Goal: Task Accomplishment & Management: Manage account settings

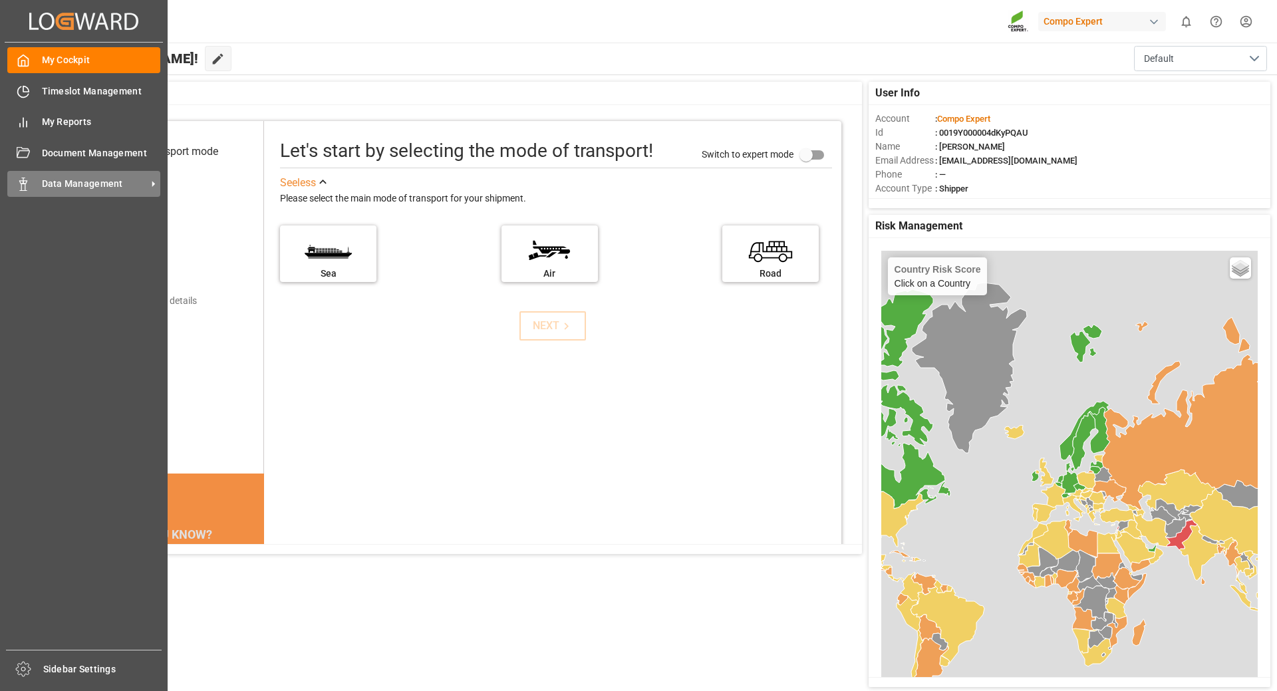
click at [106, 193] on div "Data Management Data Management" at bounding box center [83, 184] width 153 height 26
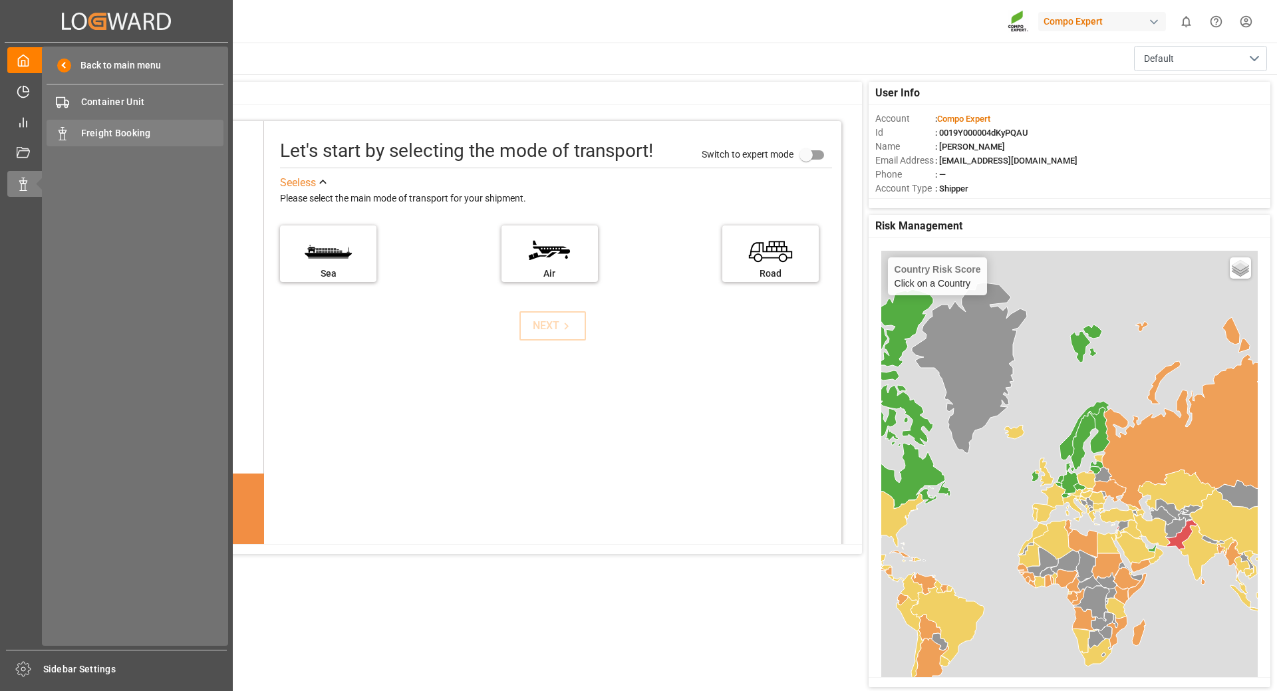
click at [110, 139] on span "Freight Booking" at bounding box center [152, 133] width 143 height 14
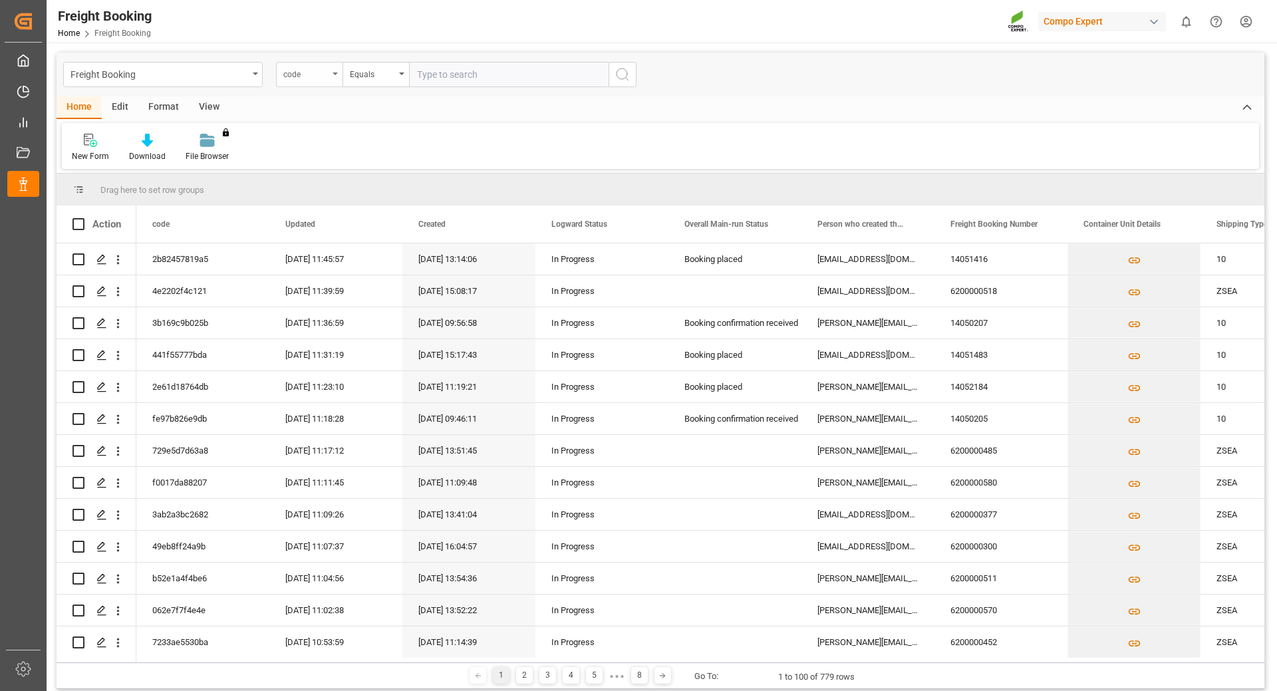
click at [324, 75] on div "code" at bounding box center [305, 72] width 45 height 15
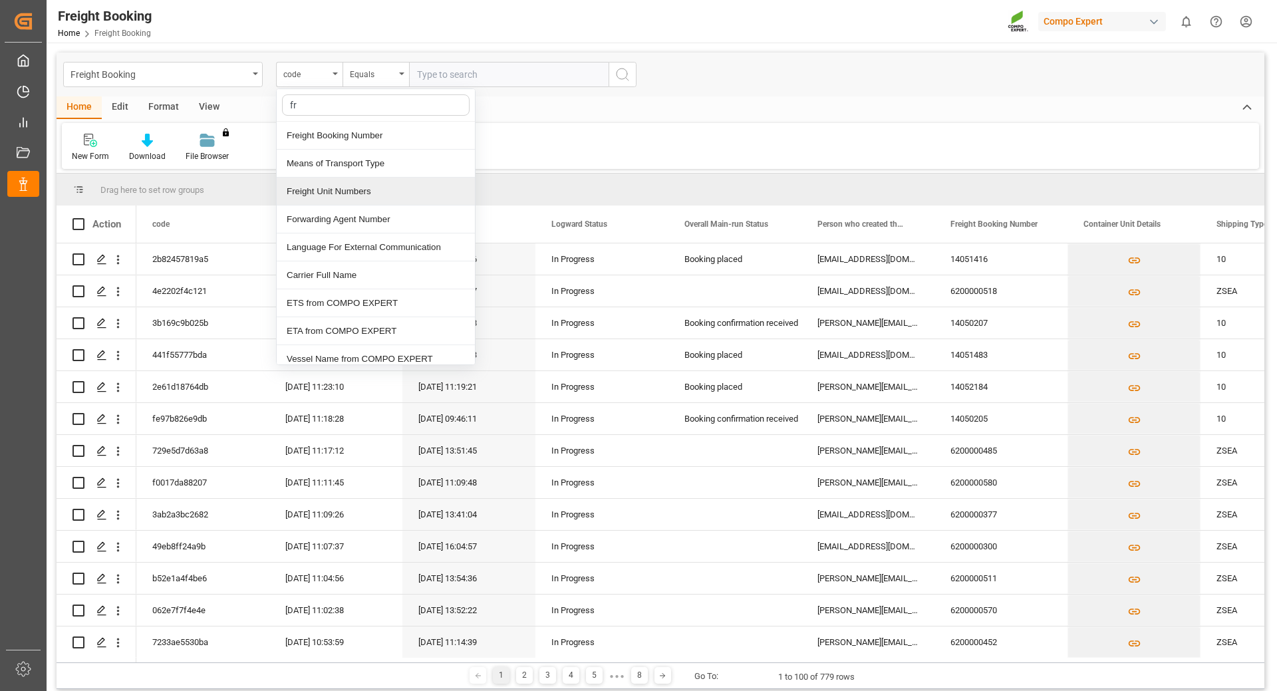
type input "fre"
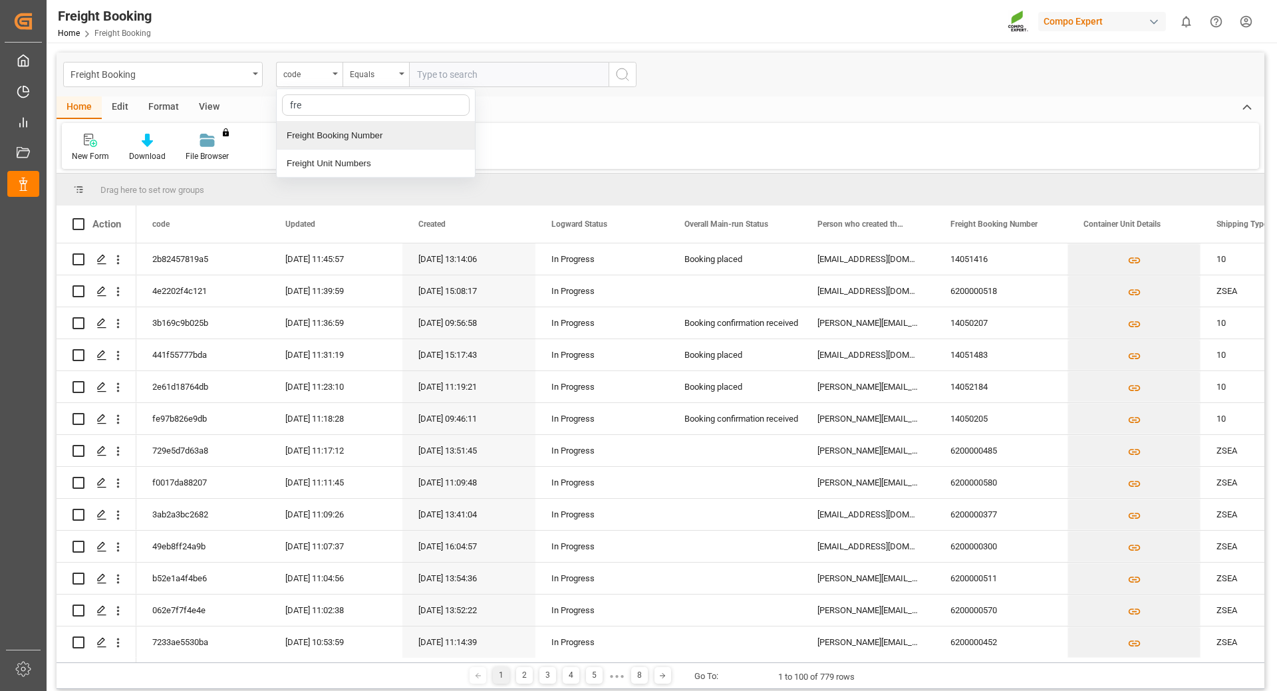
click at [336, 132] on div "Freight Booking Number" at bounding box center [376, 136] width 198 height 28
click at [465, 79] on input "text" at bounding box center [508, 74] width 199 height 25
type input "6200000487"
click at [620, 76] on icon "search button" at bounding box center [622, 74] width 16 height 16
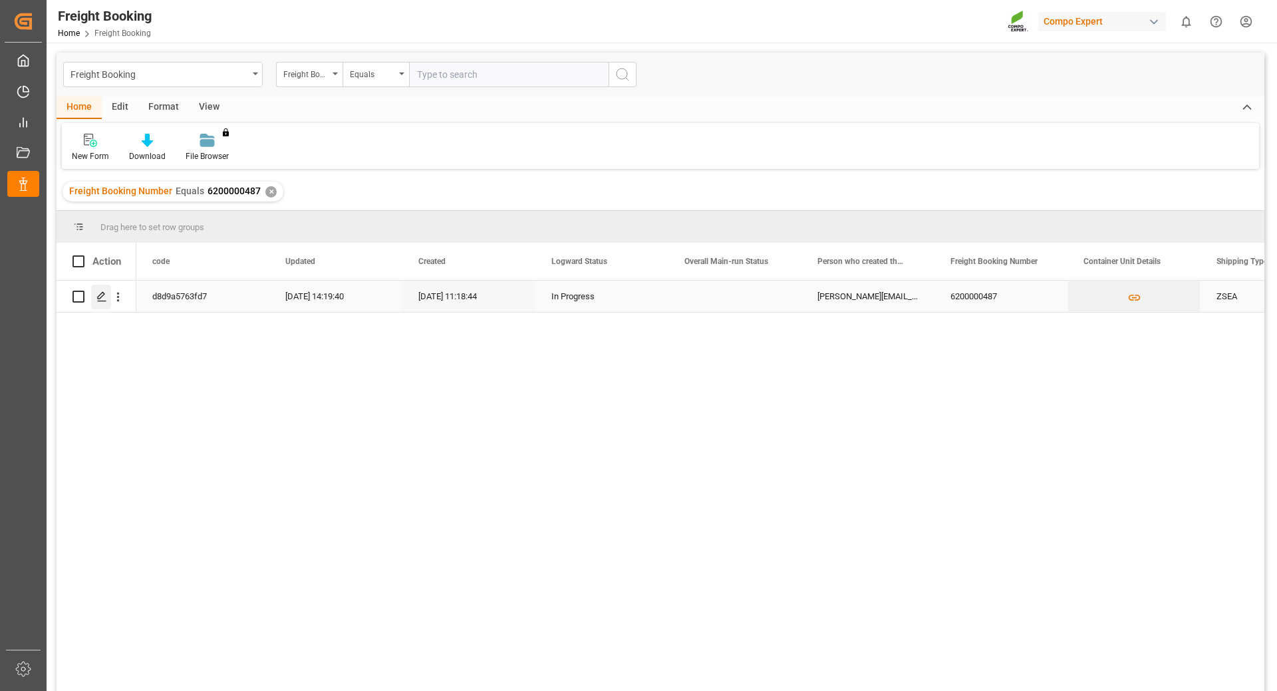
click at [102, 299] on icon "Press SPACE to select this row." at bounding box center [101, 296] width 11 height 11
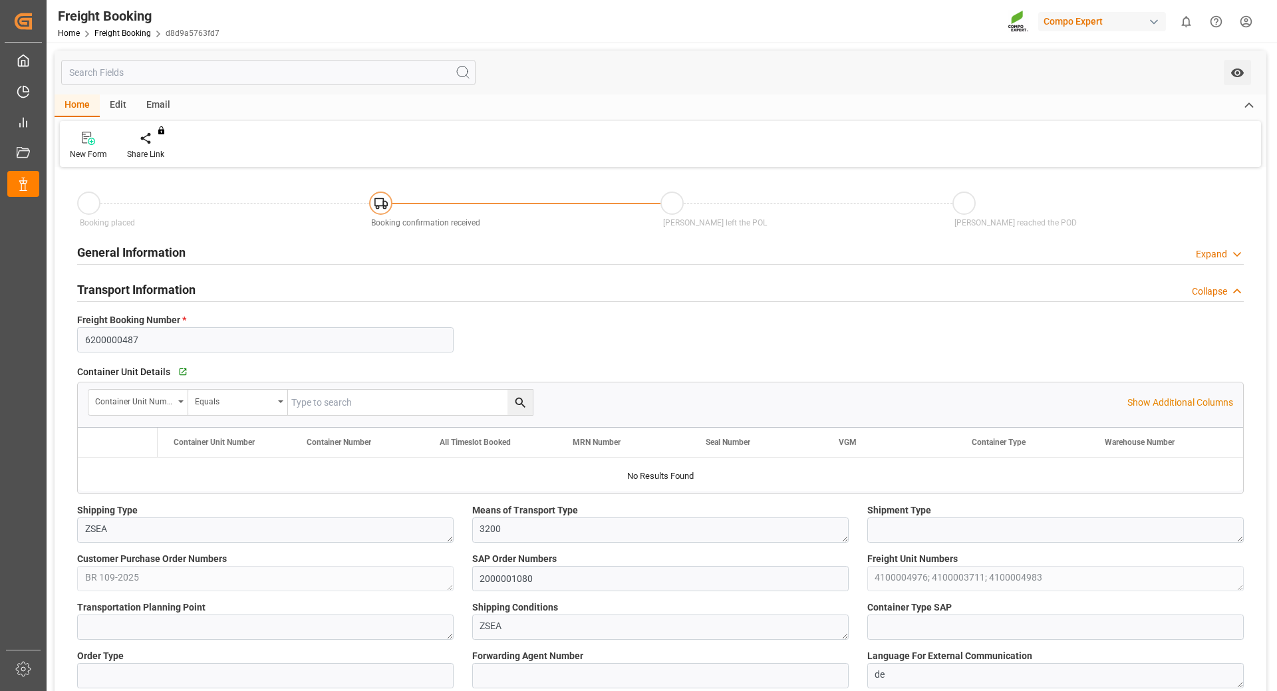
type input "Maersk"
type input "Maersk Line AS"
type input "9526942"
type input "BEANR"
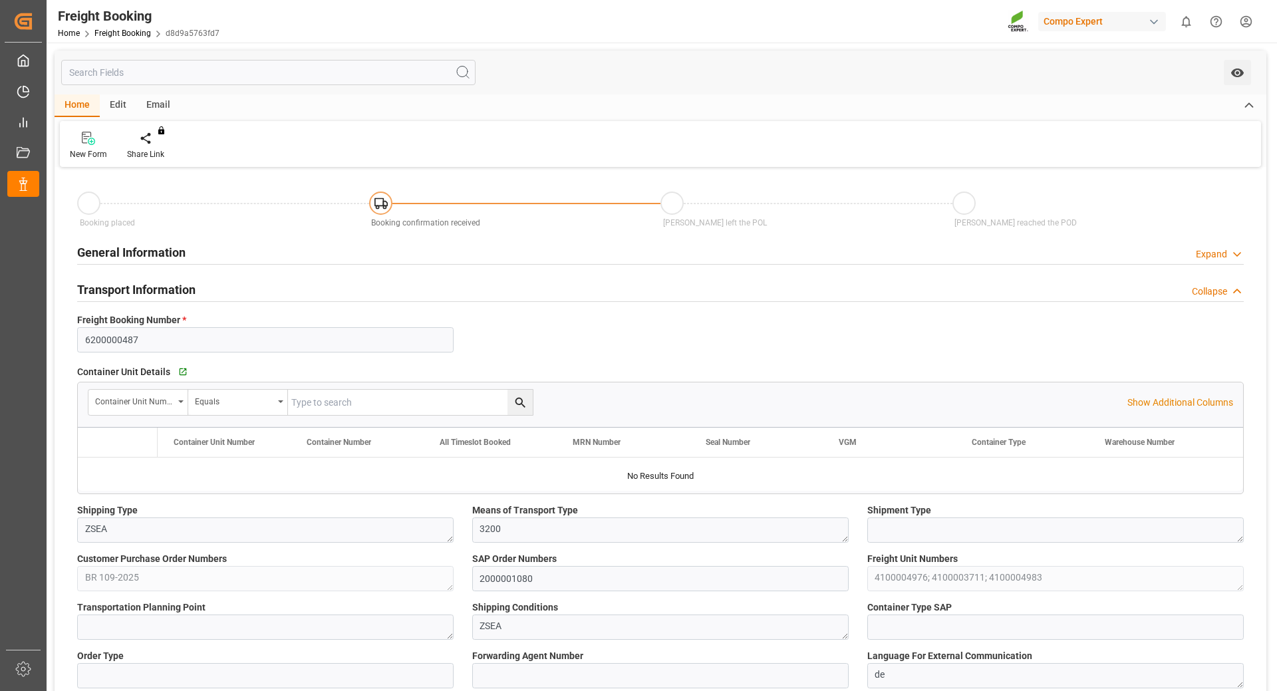
type input "BRPNG"
type input "0"
type input "60258.24"
type input "[DATE] 01:00"
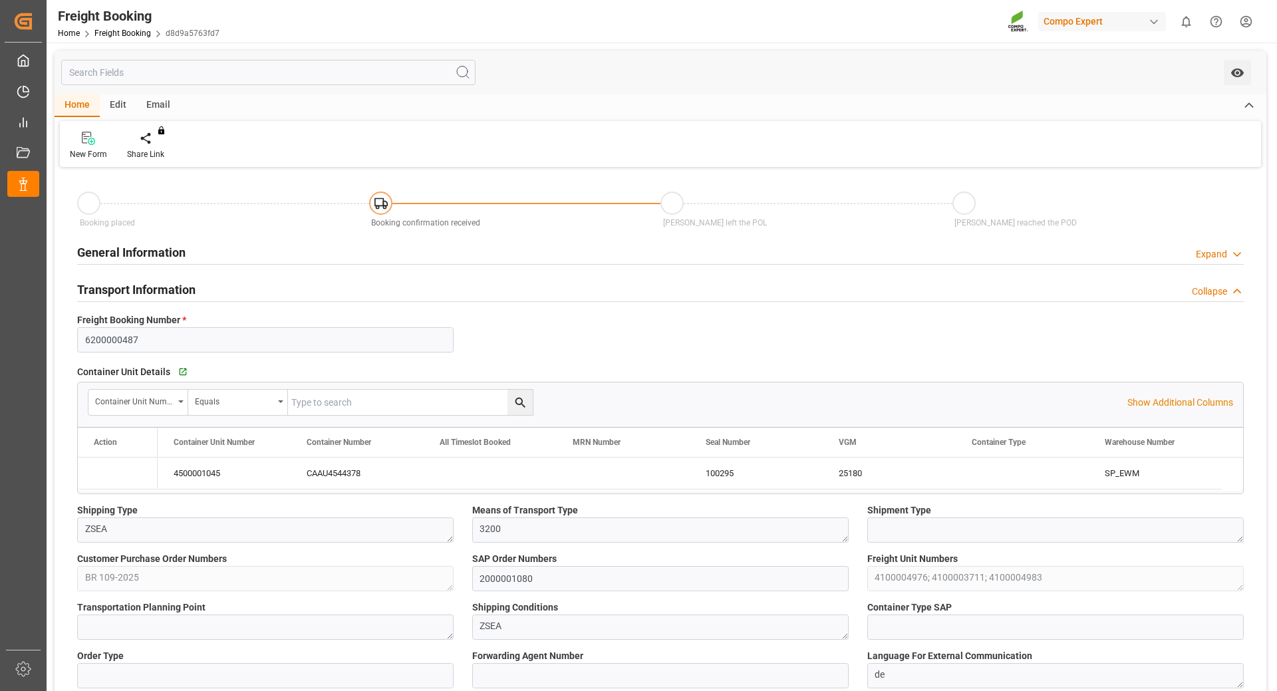
type input "[DATE] 01:00"
type input "[DATE] 01:30"
type input "[DATE] 10:00"
type input "[DATE] 11:18"
type input "[DATE] 12:02"
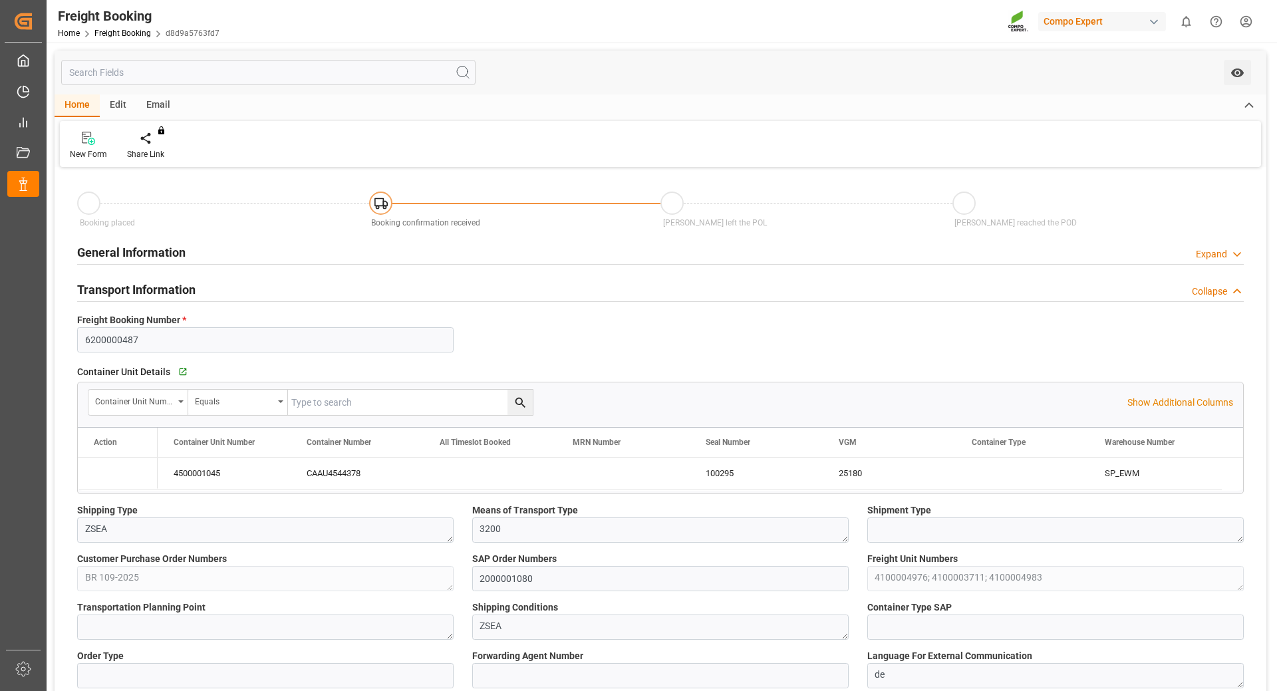
type input "[DATE] 12:02"
type input "[DATE] 08:36"
type input "Maersk"
type input "Maersk Line AS"
type input "9526942"
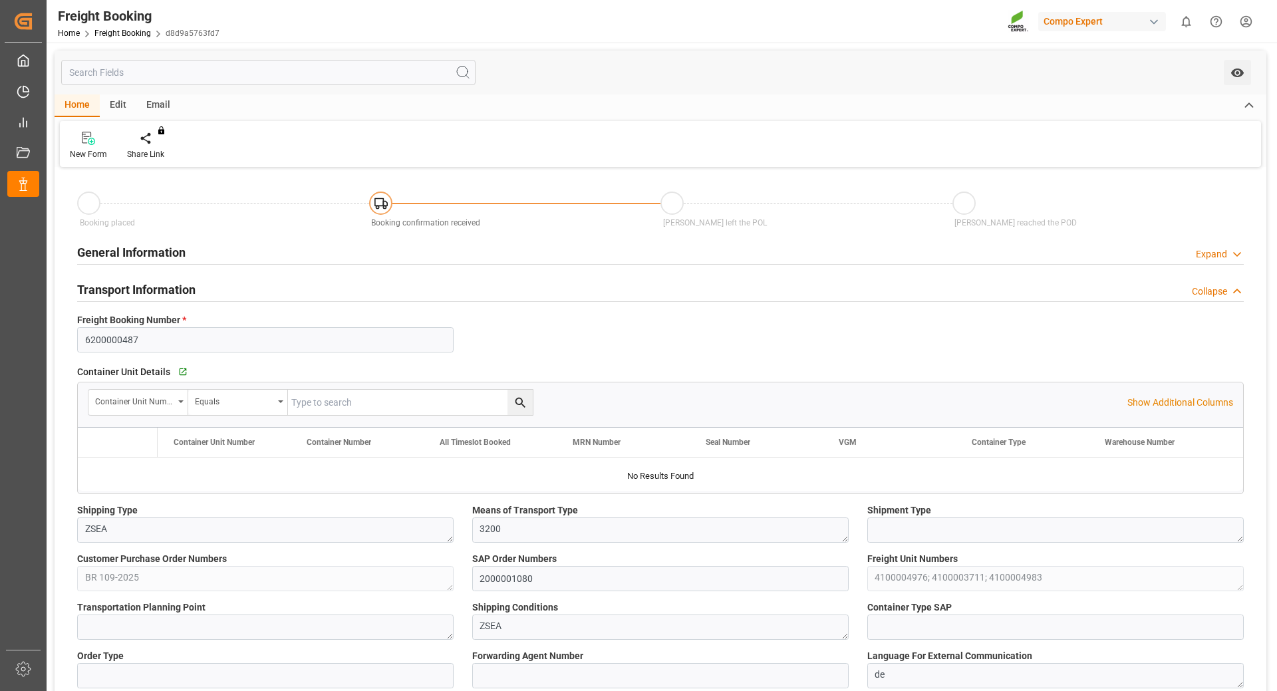
type input "9526942"
type input "BEANR"
type input "BRPNG"
type input "0"
type input "60258.24"
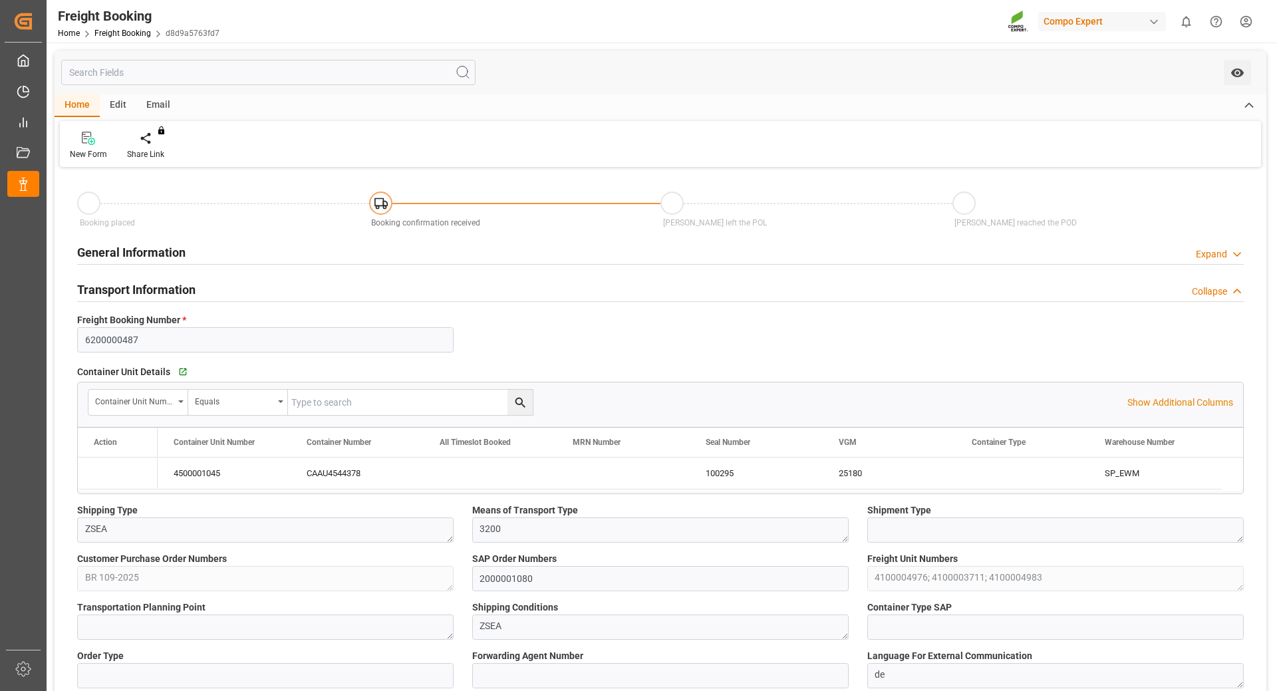
type input "[DATE] 01:00"
type input "[DATE] 01:30"
type input "[DATE] 10:00"
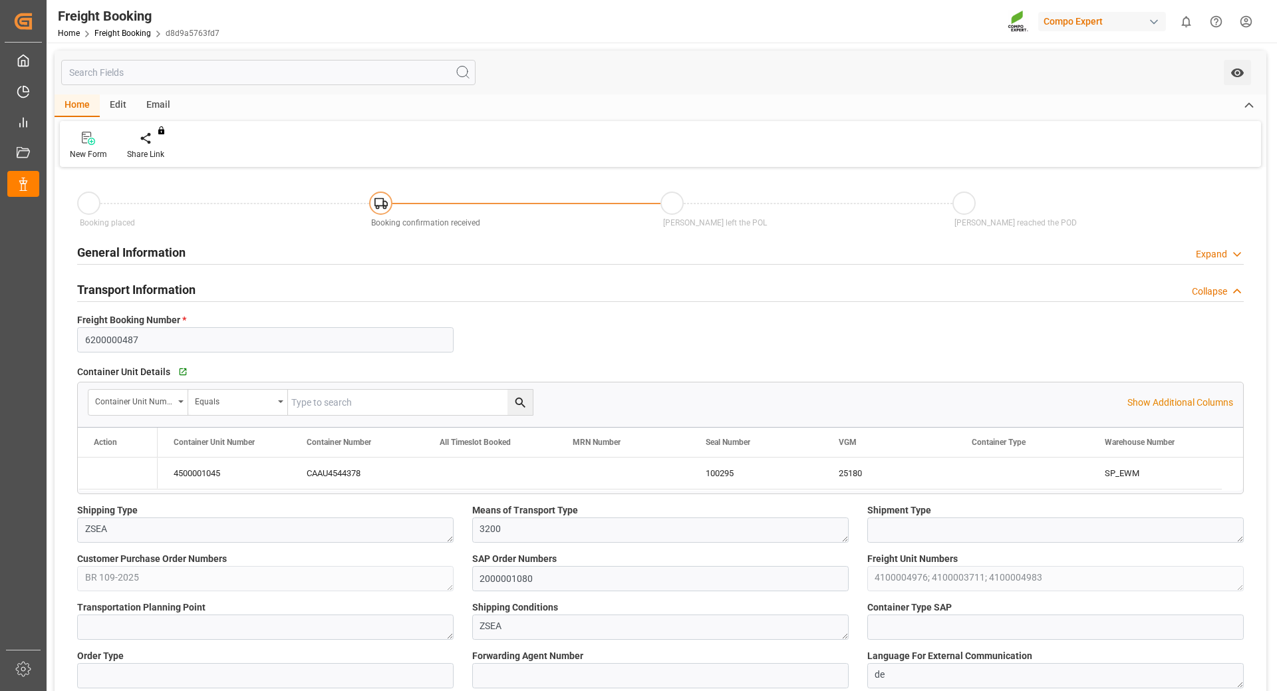
type input "[DATE] 11:18"
type input "[DATE] 12:02"
type input "[DATE] 08:36"
